Goal: Task Accomplishment & Management: Use online tool/utility

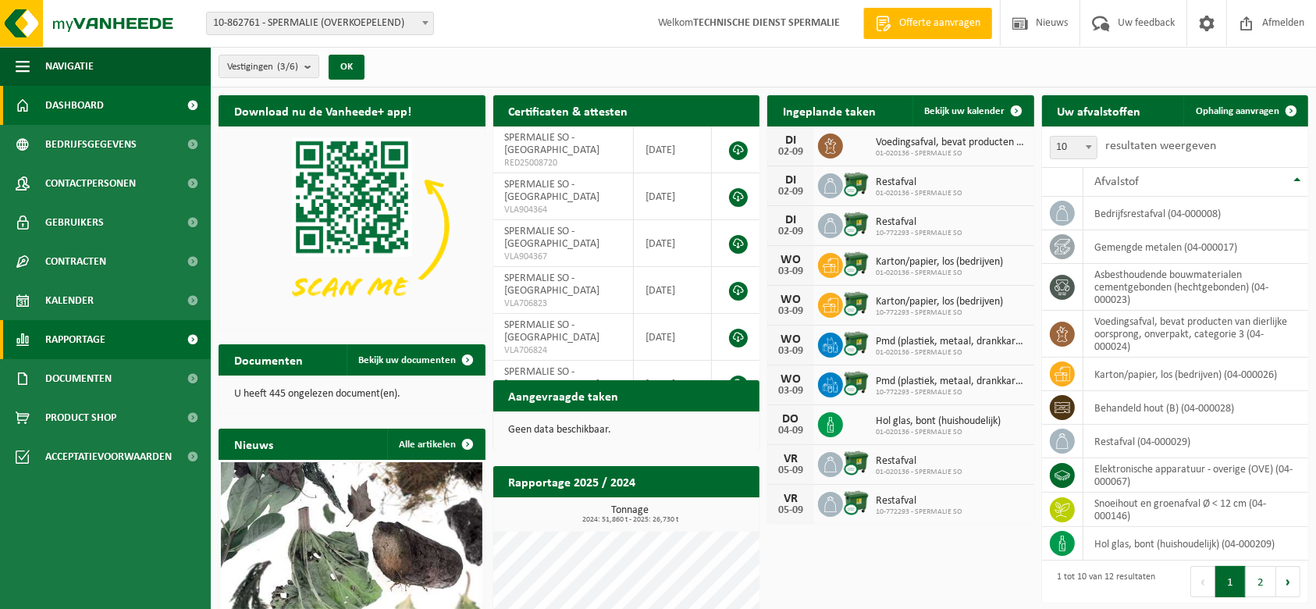
click at [98, 335] on span "Rapportage" at bounding box center [75, 339] width 60 height 39
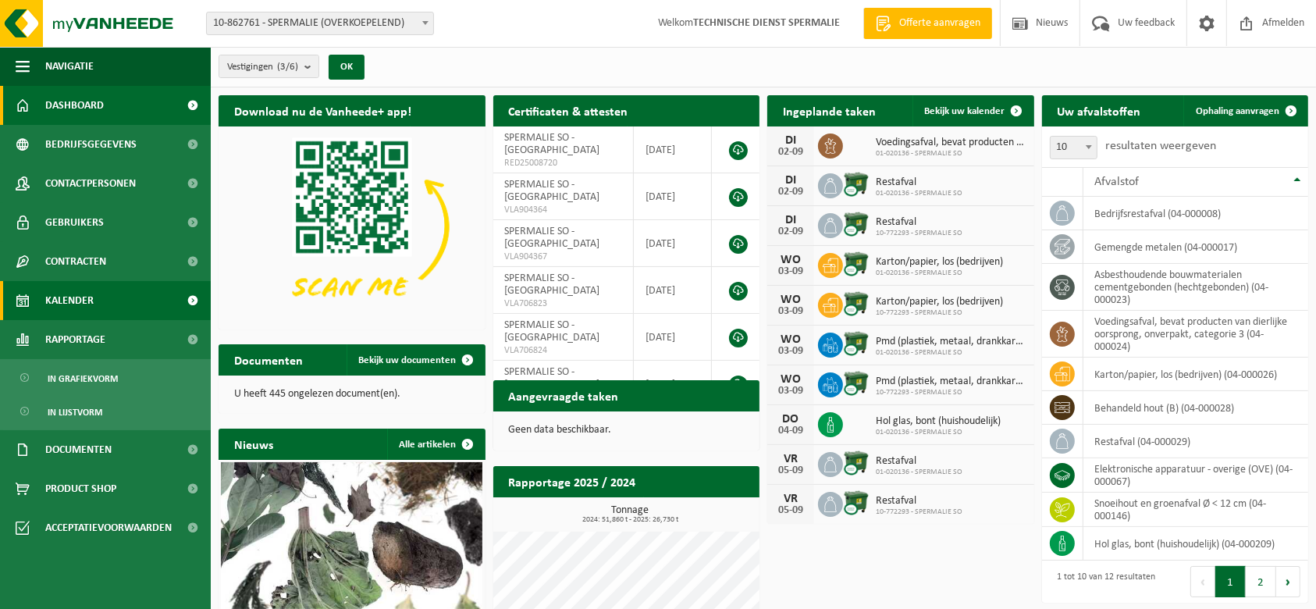
click at [100, 308] on link "Kalender" at bounding box center [105, 300] width 211 height 39
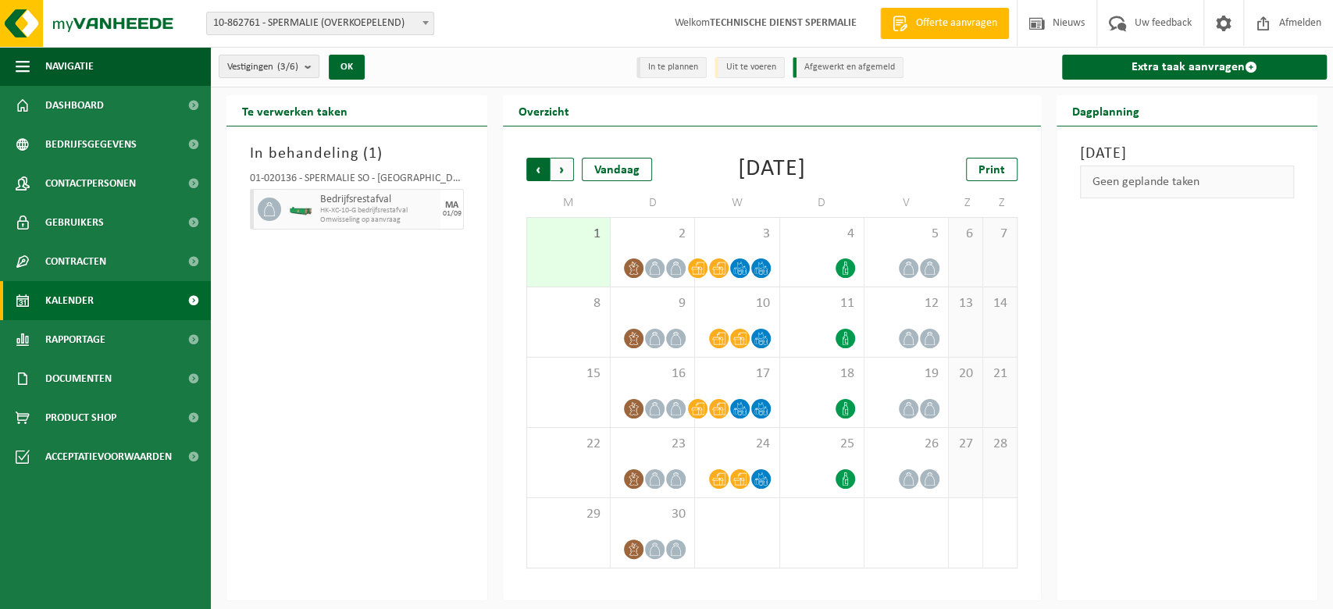
click at [561, 173] on span "Volgende" at bounding box center [561, 169] width 23 height 23
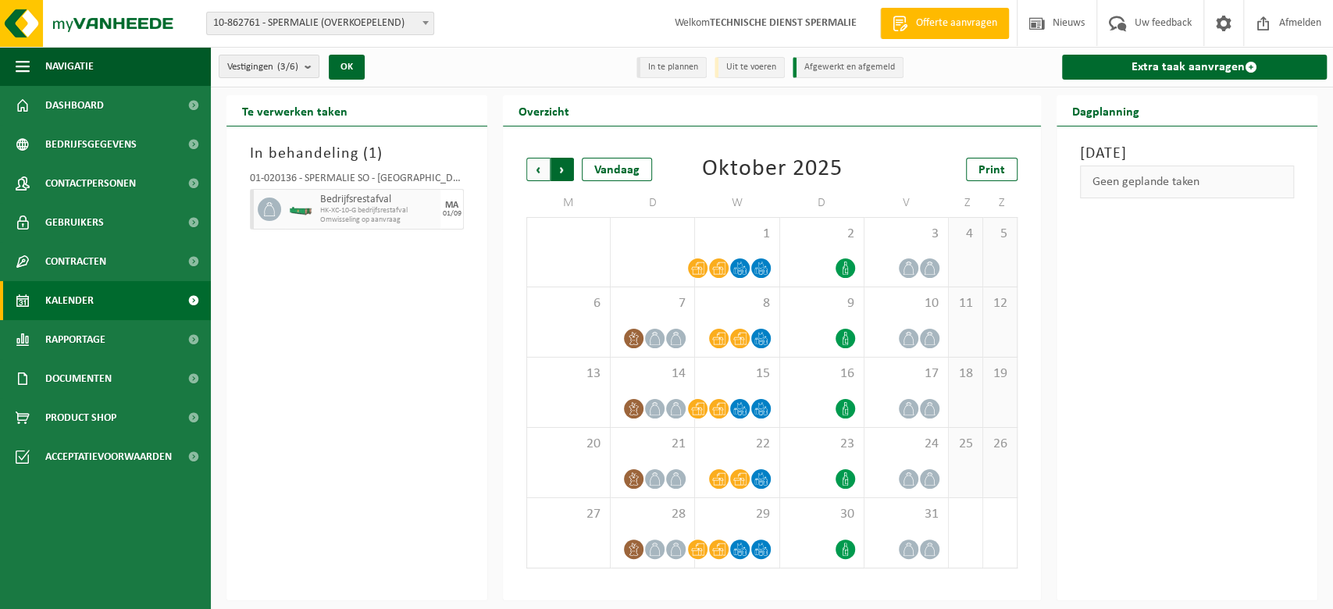
click at [536, 173] on span "Vorige" at bounding box center [537, 169] width 23 height 23
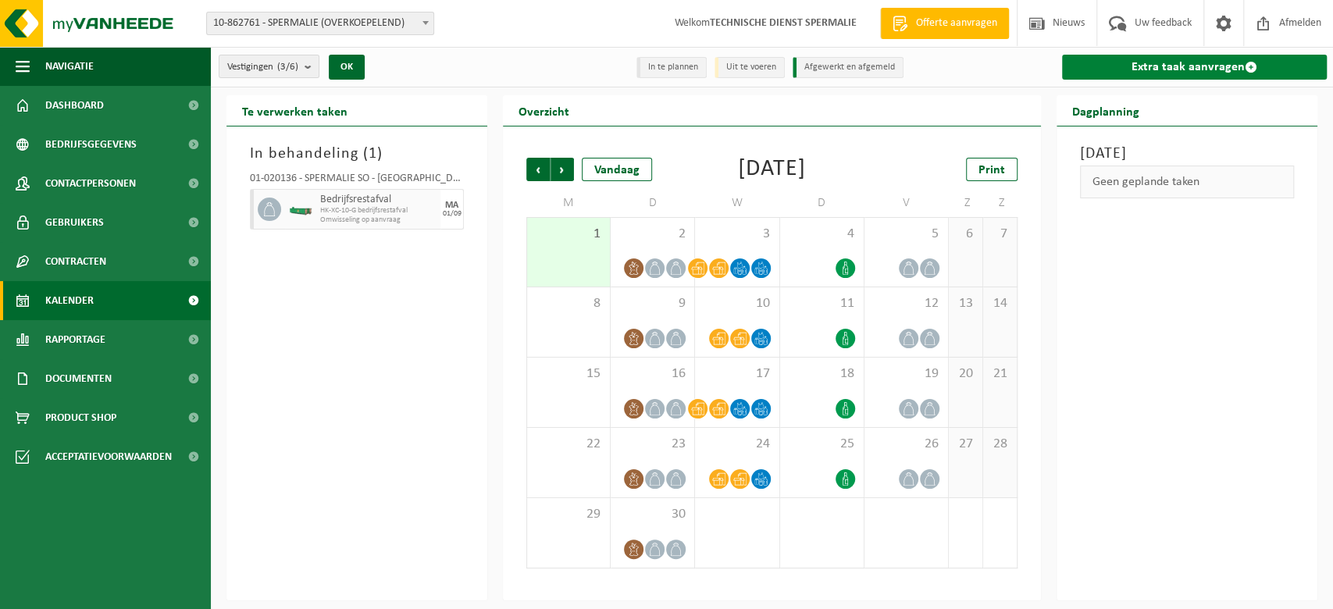
click at [1130, 79] on link "Extra taak aanvragen" at bounding box center [1194, 67] width 265 height 25
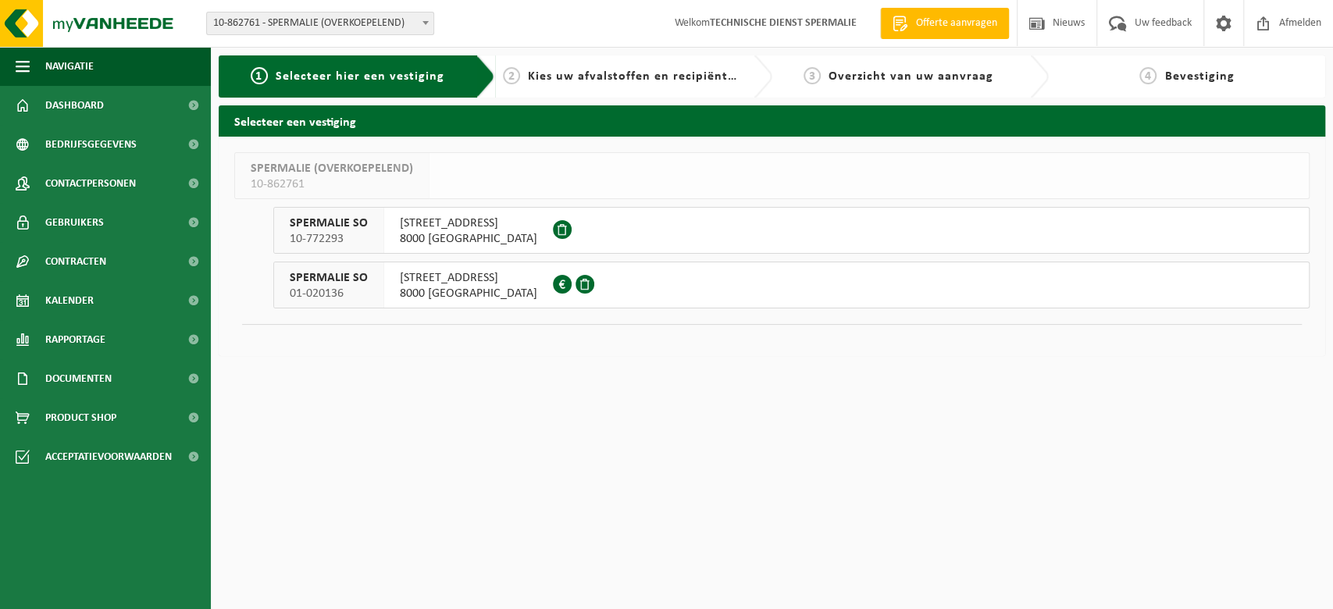
click at [475, 290] on span "8000 BRUGGE" at bounding box center [468, 294] width 137 height 16
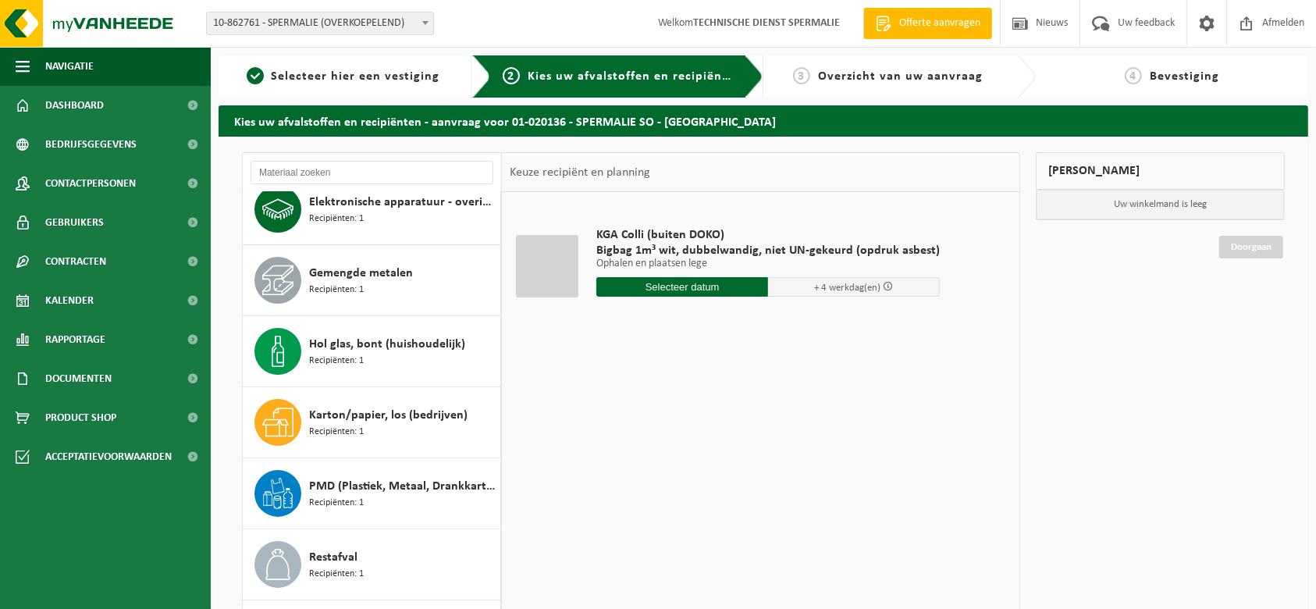
scroll to position [310, 0]
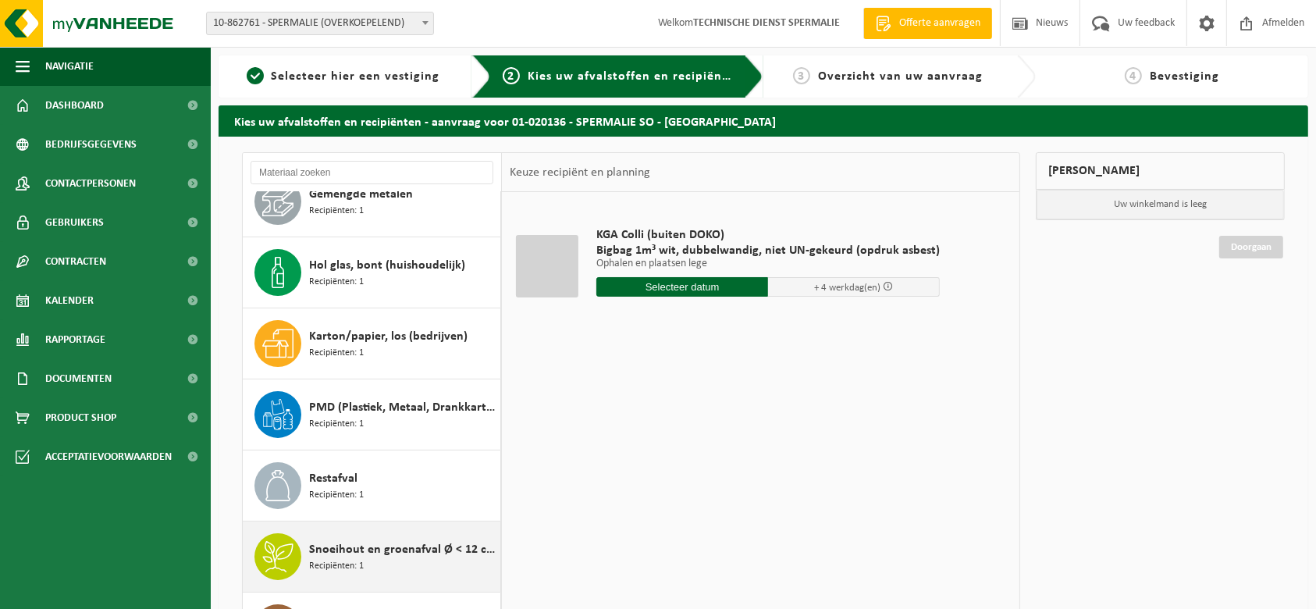
click at [443, 567] on div "Snoeihout en groenafval Ø < 12 cm Recipiënten: 1" at bounding box center [402, 556] width 187 height 47
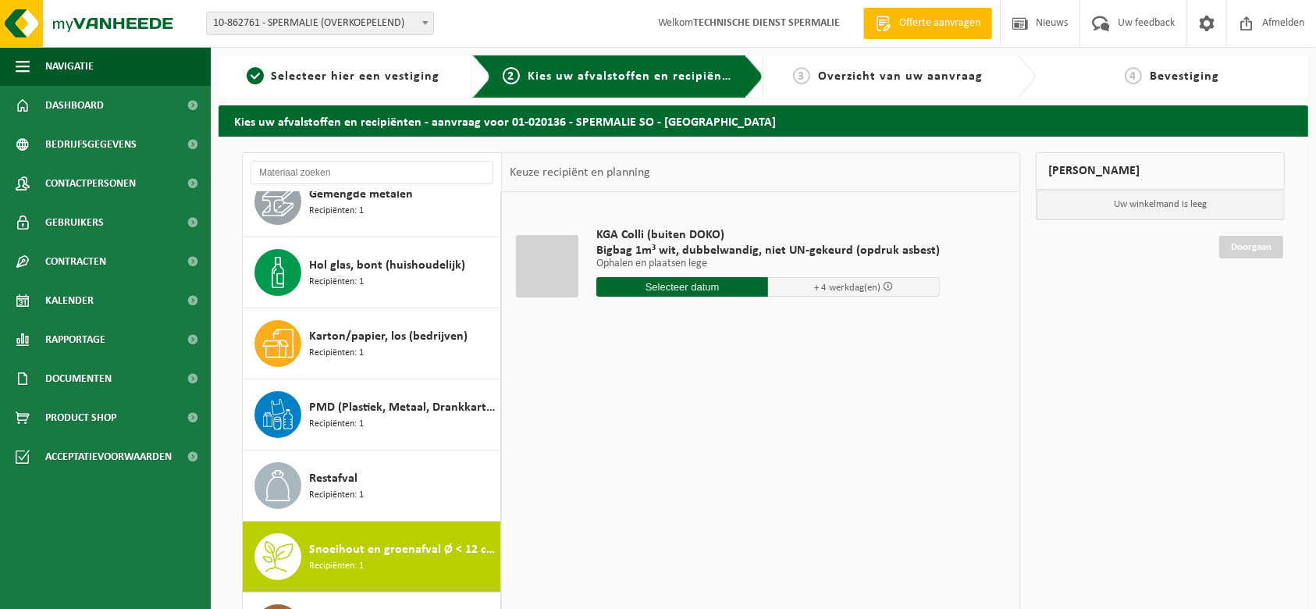
scroll to position [311, 0]
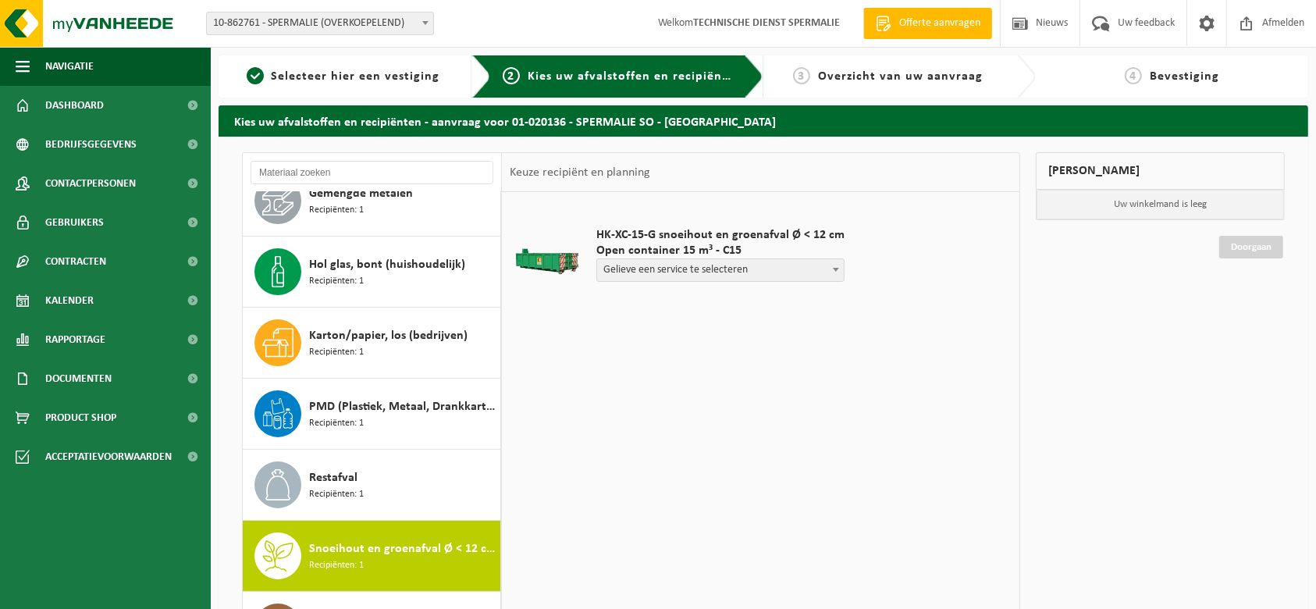
click at [682, 269] on span "Gelieve een service te selecteren" at bounding box center [720, 270] width 247 height 22
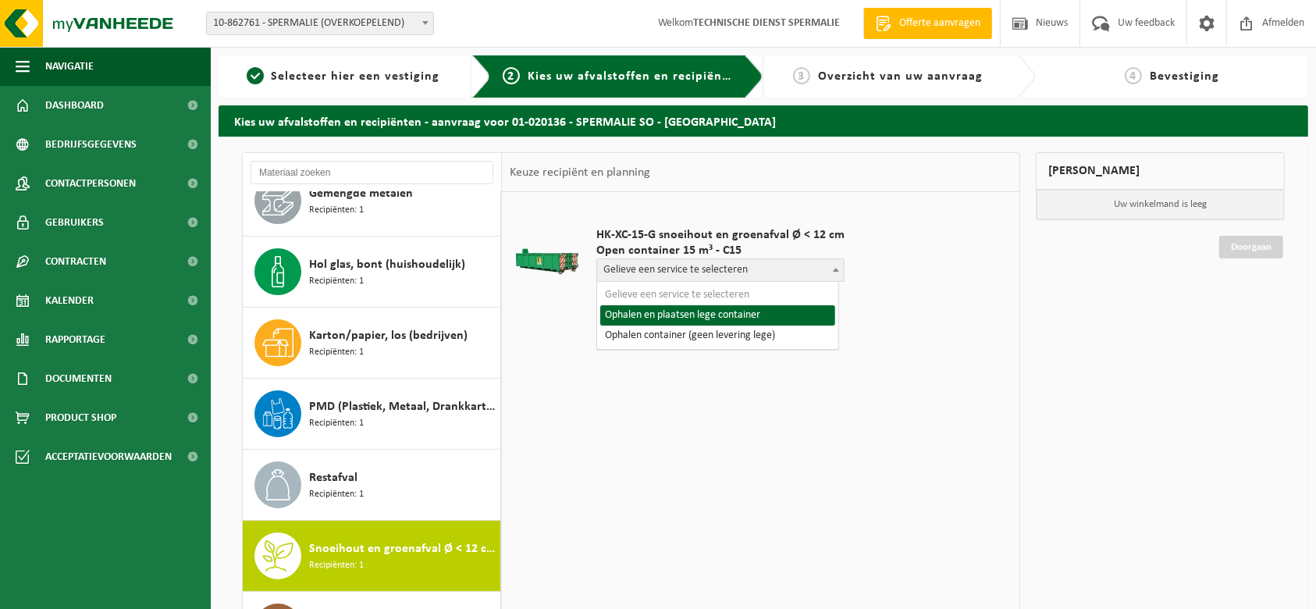
click at [682, 269] on span "Gelieve een service te selecteren" at bounding box center [720, 270] width 247 height 22
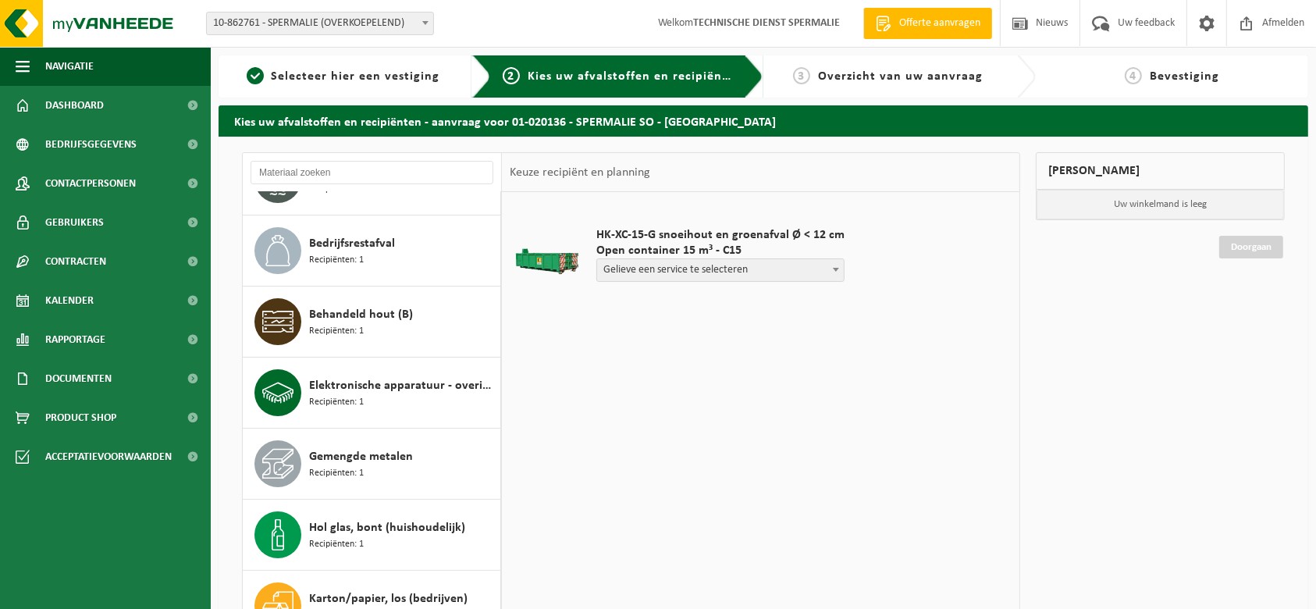
scroll to position [0, 0]
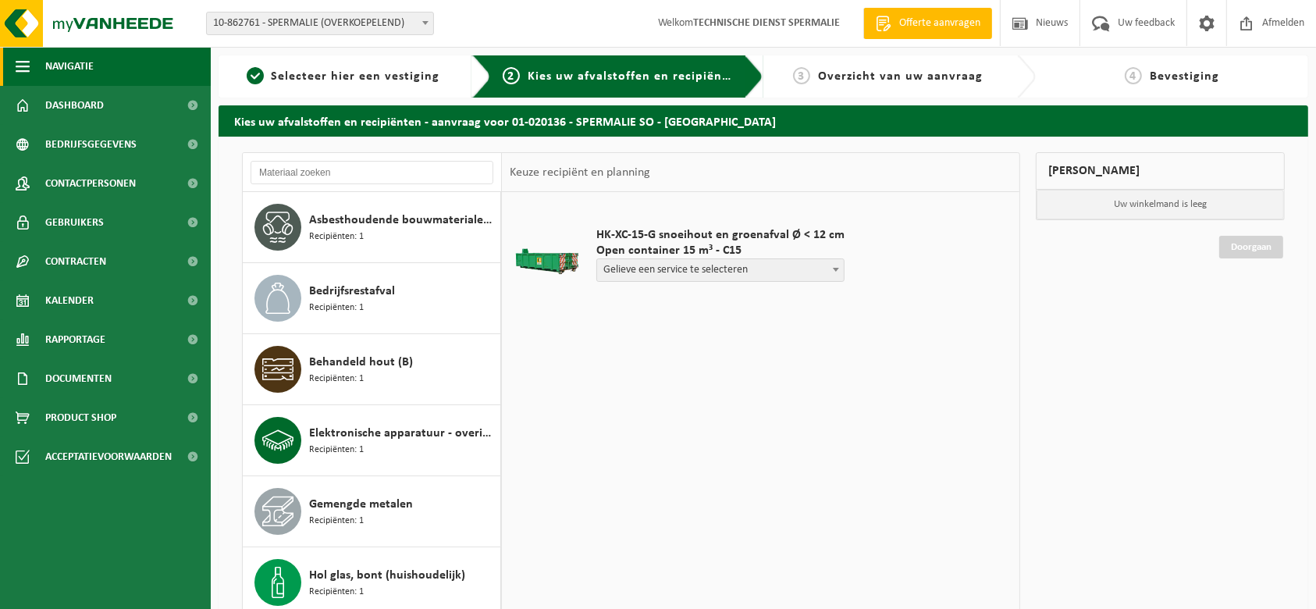
click at [74, 78] on span "Navigatie" at bounding box center [69, 66] width 48 height 39
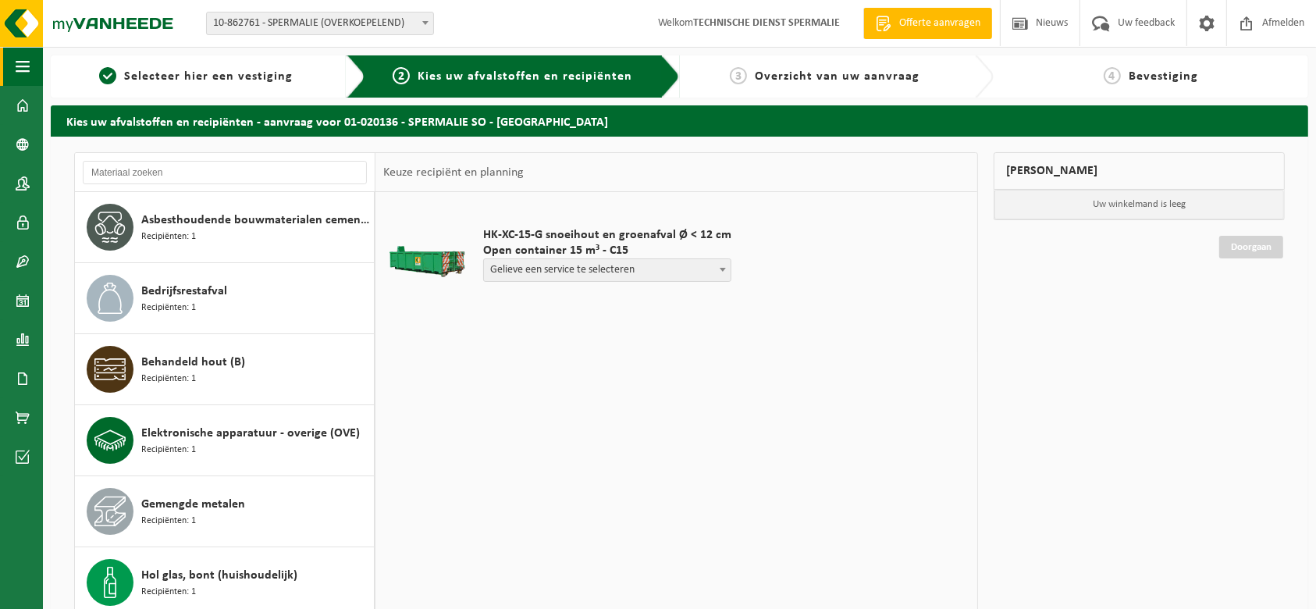
click at [23, 73] on span "button" at bounding box center [23, 66] width 14 height 39
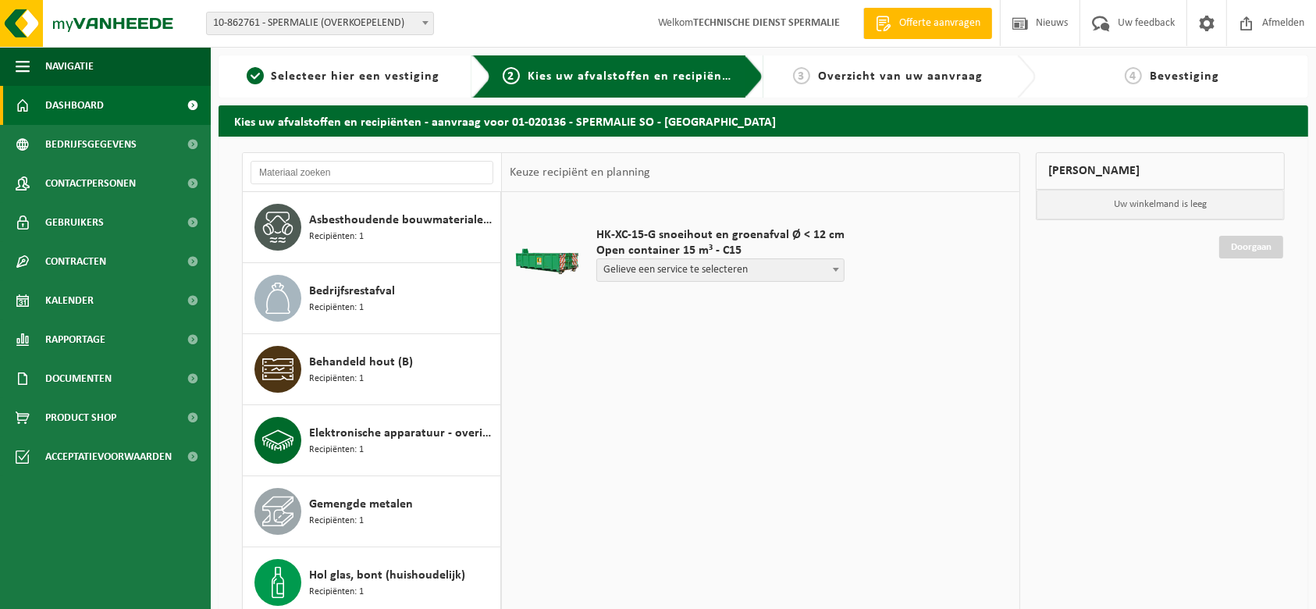
click at [56, 104] on span "Dashboard" at bounding box center [74, 105] width 59 height 39
